Goal: Task Accomplishment & Management: Manage account settings

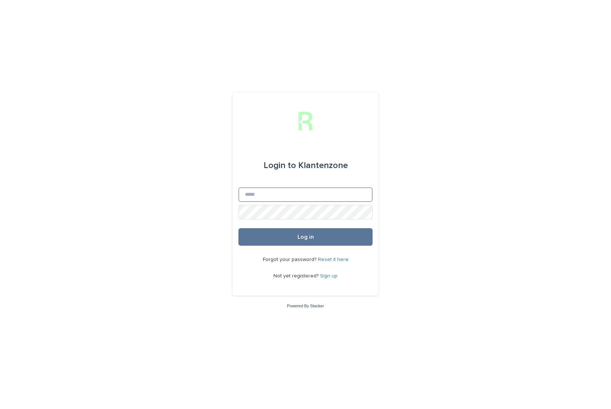
click at [275, 195] on input "Email" at bounding box center [305, 194] width 134 height 15
type input "**********"
click at [238, 228] on button "Log in" at bounding box center [305, 236] width 134 height 17
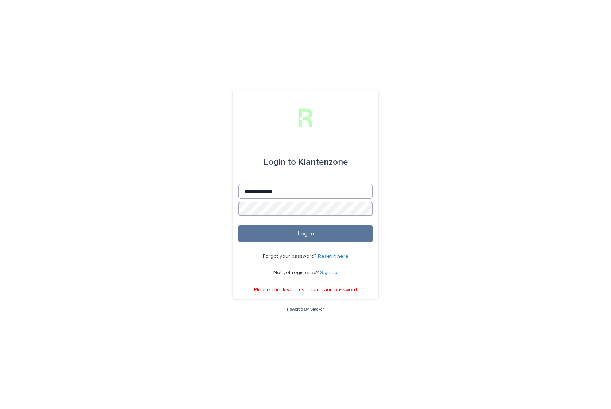
click at [238, 225] on button "Log in" at bounding box center [305, 233] width 134 height 17
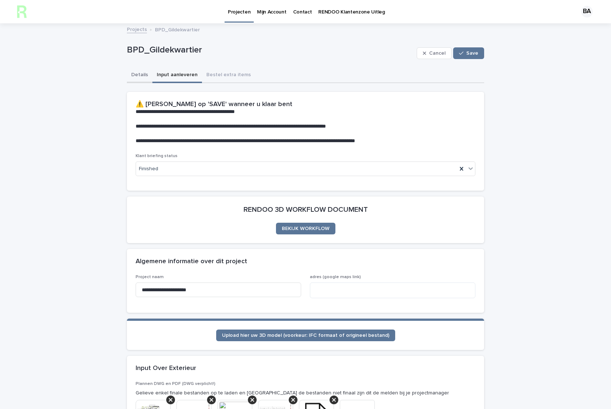
click at [136, 75] on button "Details" at bounding box center [140, 75] width 26 height 15
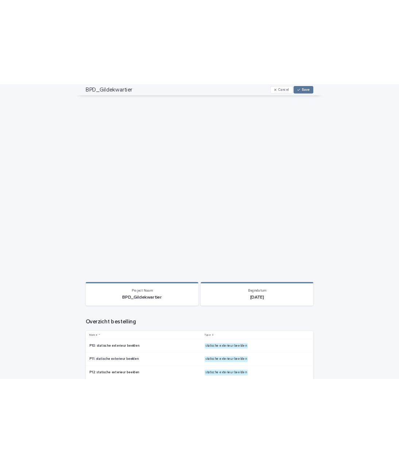
scroll to position [219, 0]
